Goal: Entertainment & Leisure: Consume media (video, audio)

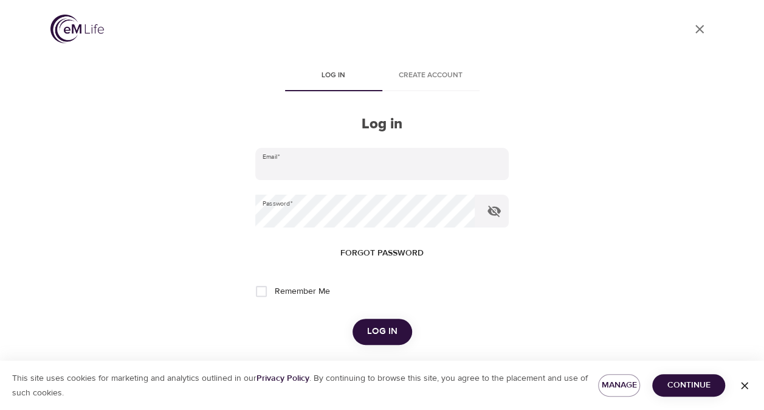
type input "[PERSON_NAME][EMAIL_ADDRESS][PERSON_NAME][DOMAIN_NAME]"
click at [381, 327] on span "Log in" at bounding box center [382, 331] width 30 height 16
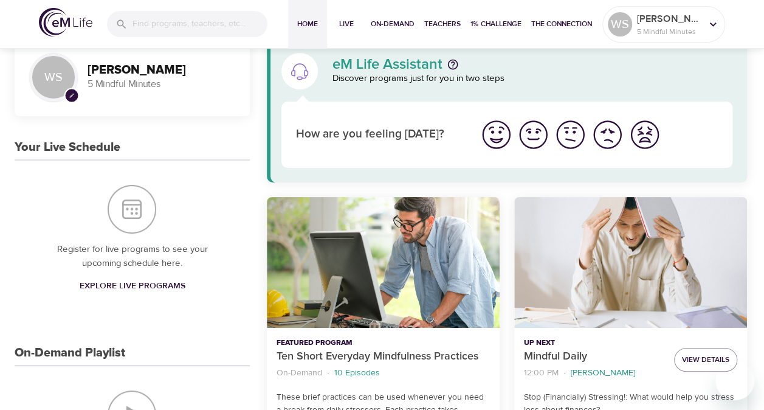
scroll to position [26, 0]
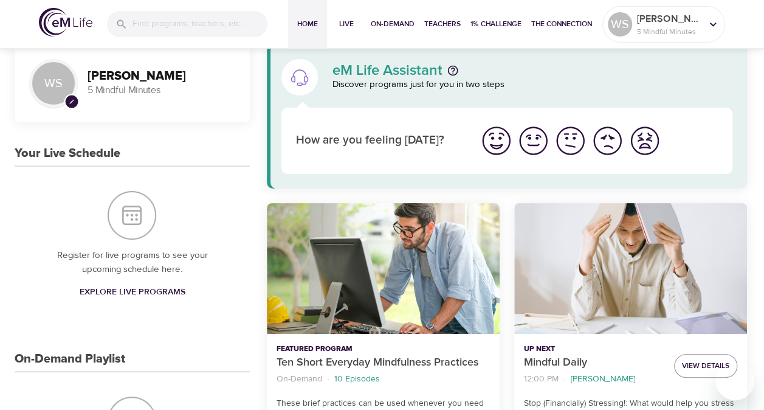
click at [211, 175] on div "Register for live programs to see your upcoming schedule here. Explore Live Pro…" at bounding box center [132, 247] width 235 height 161
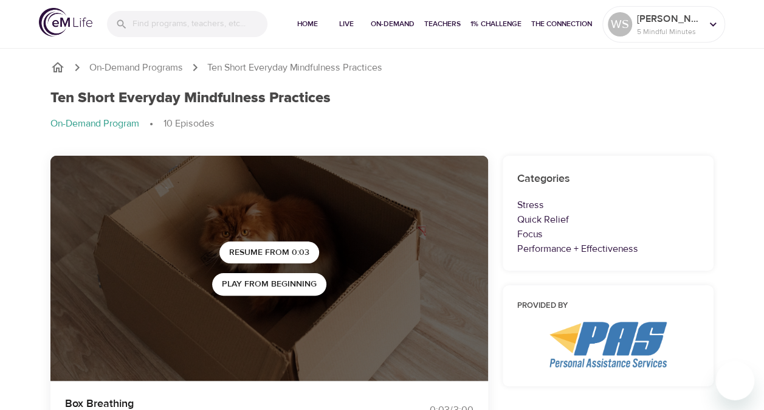
click at [286, 128] on ol "On-Demand Program 10 Episodes" at bounding box center [382, 124] width 664 height 15
click at [289, 282] on span "Play from beginning" at bounding box center [269, 284] width 95 height 15
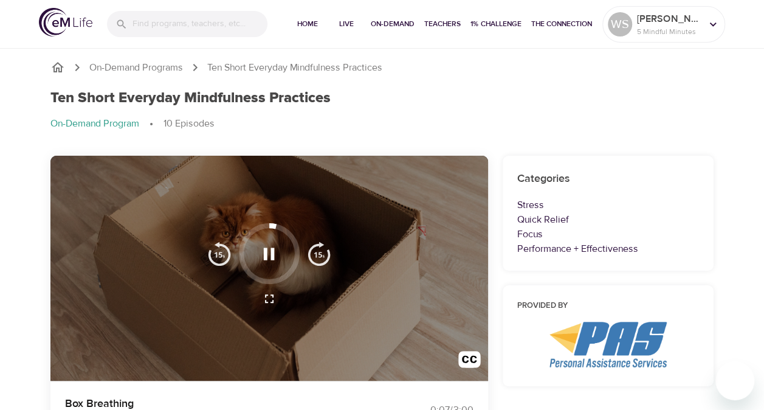
click at [278, 246] on icon "button" at bounding box center [268, 253] width 21 height 21
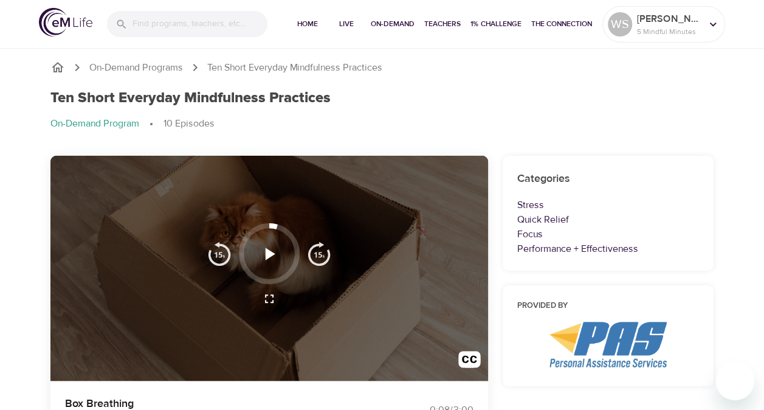
click at [344, 168] on div at bounding box center [269, 269] width 438 height 226
click at [218, 250] on img "button" at bounding box center [219, 253] width 24 height 24
click at [266, 252] on icon "button" at bounding box center [271, 253] width 10 height 12
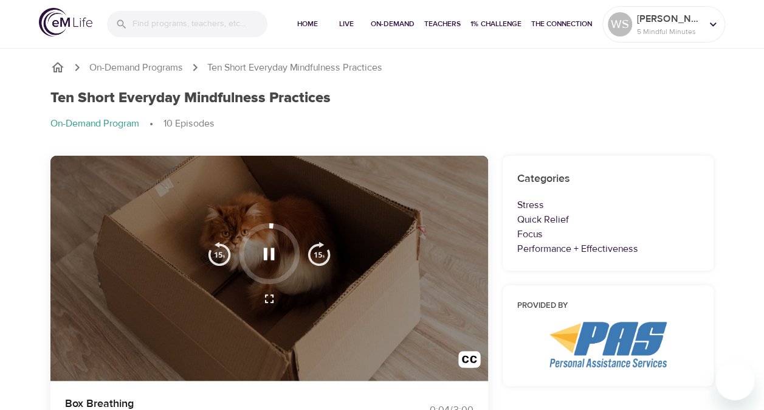
click at [426, 123] on ol "On-Demand Program 10 Episodes" at bounding box center [382, 124] width 664 height 15
click at [540, 111] on div "Ten Short Everyday Mindfulness Practices On-Demand Program 10 Episodes" at bounding box center [382, 115] width 679 height 66
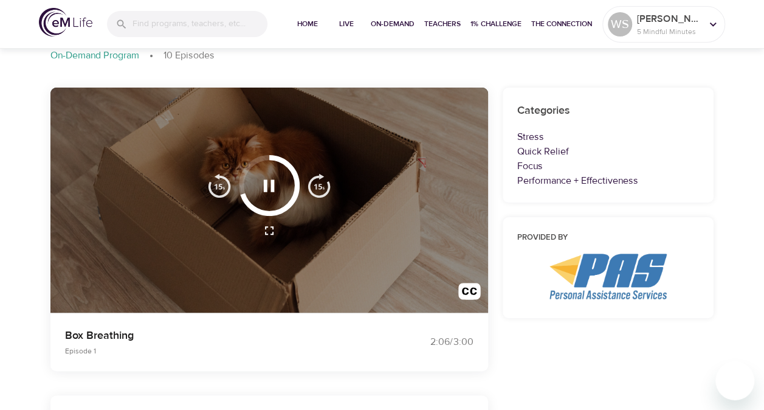
scroll to position [71, 0]
